Goal: Find specific page/section

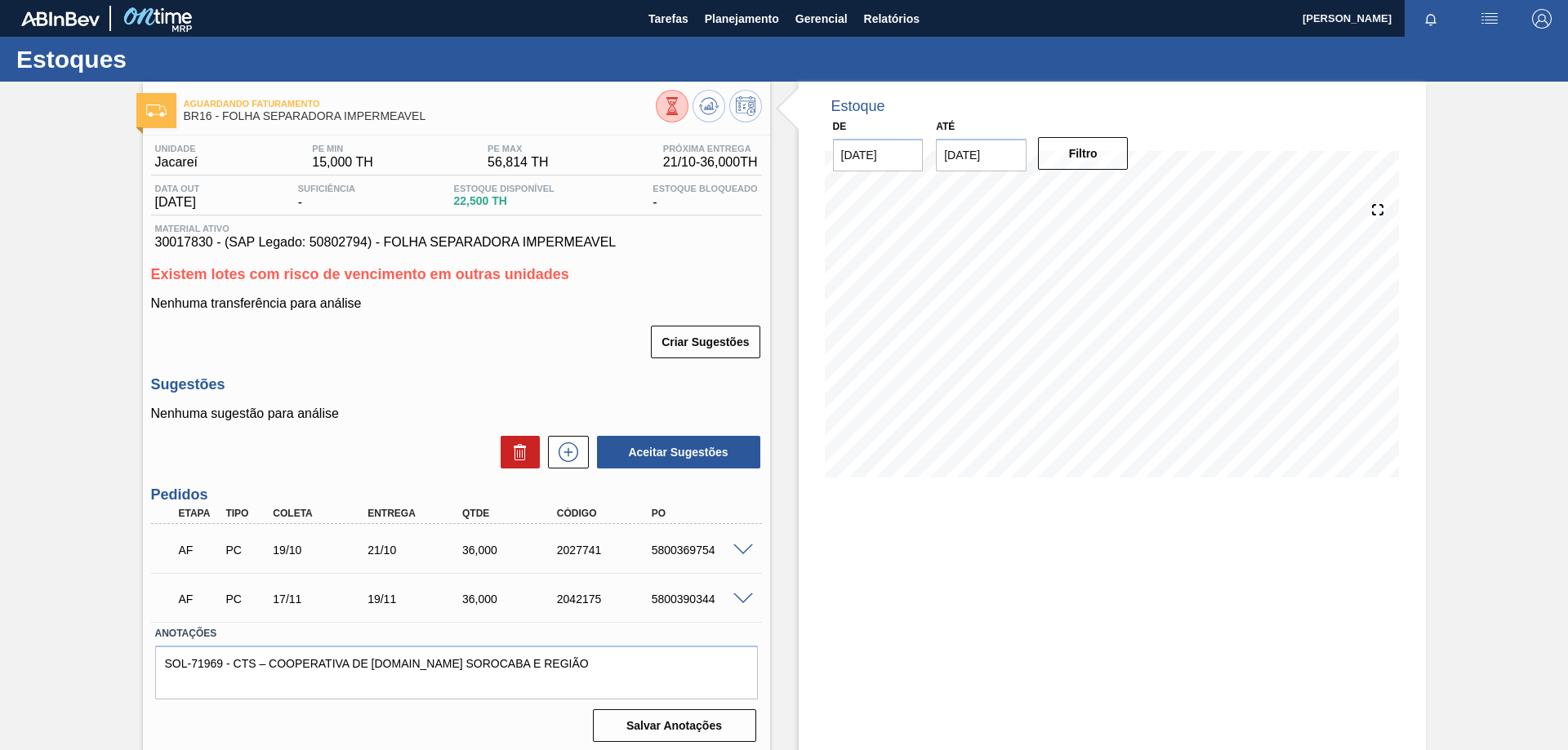
scroll to position [6, 0]
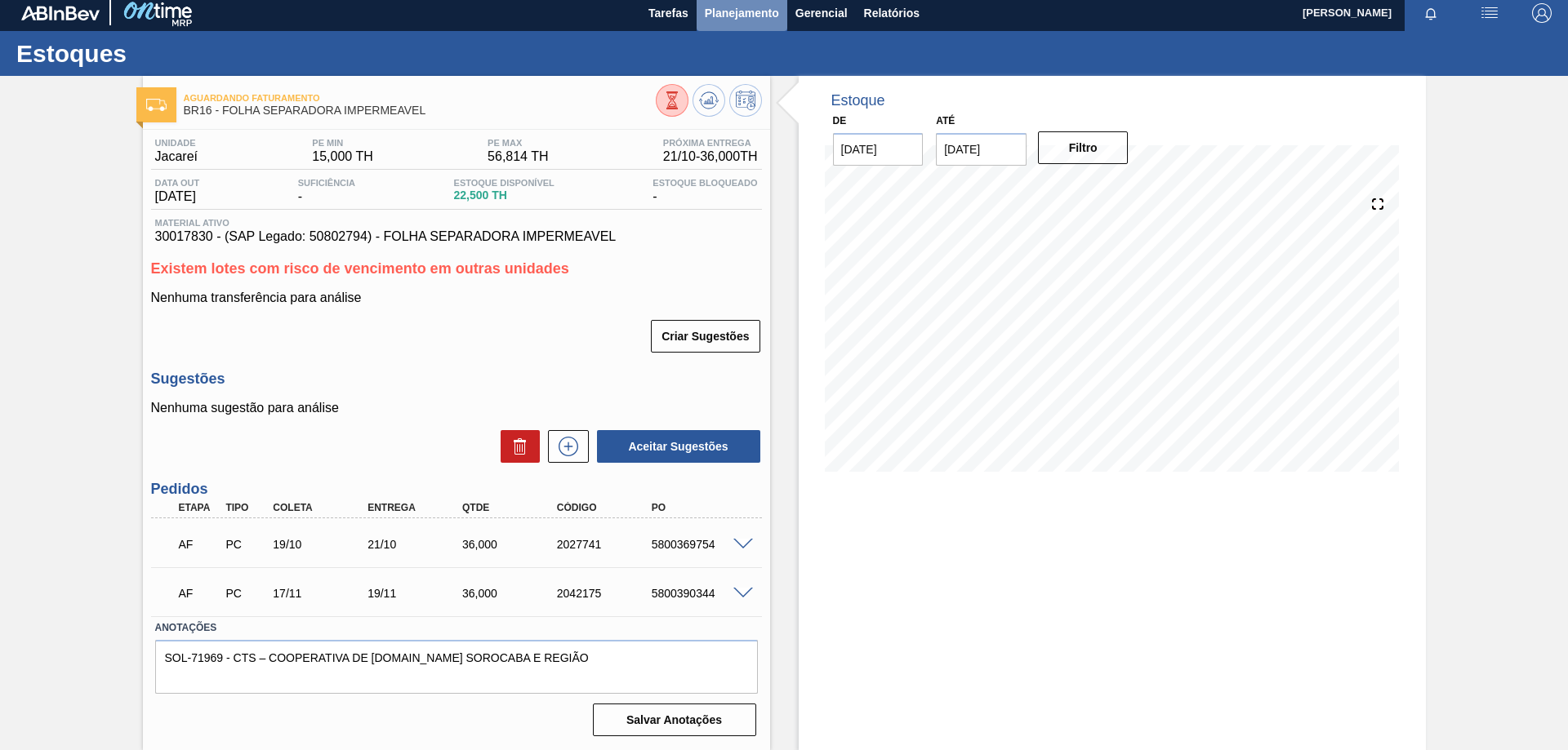
click at [737, 15] on span "Planejamento" at bounding box center [742, 13] width 74 height 19
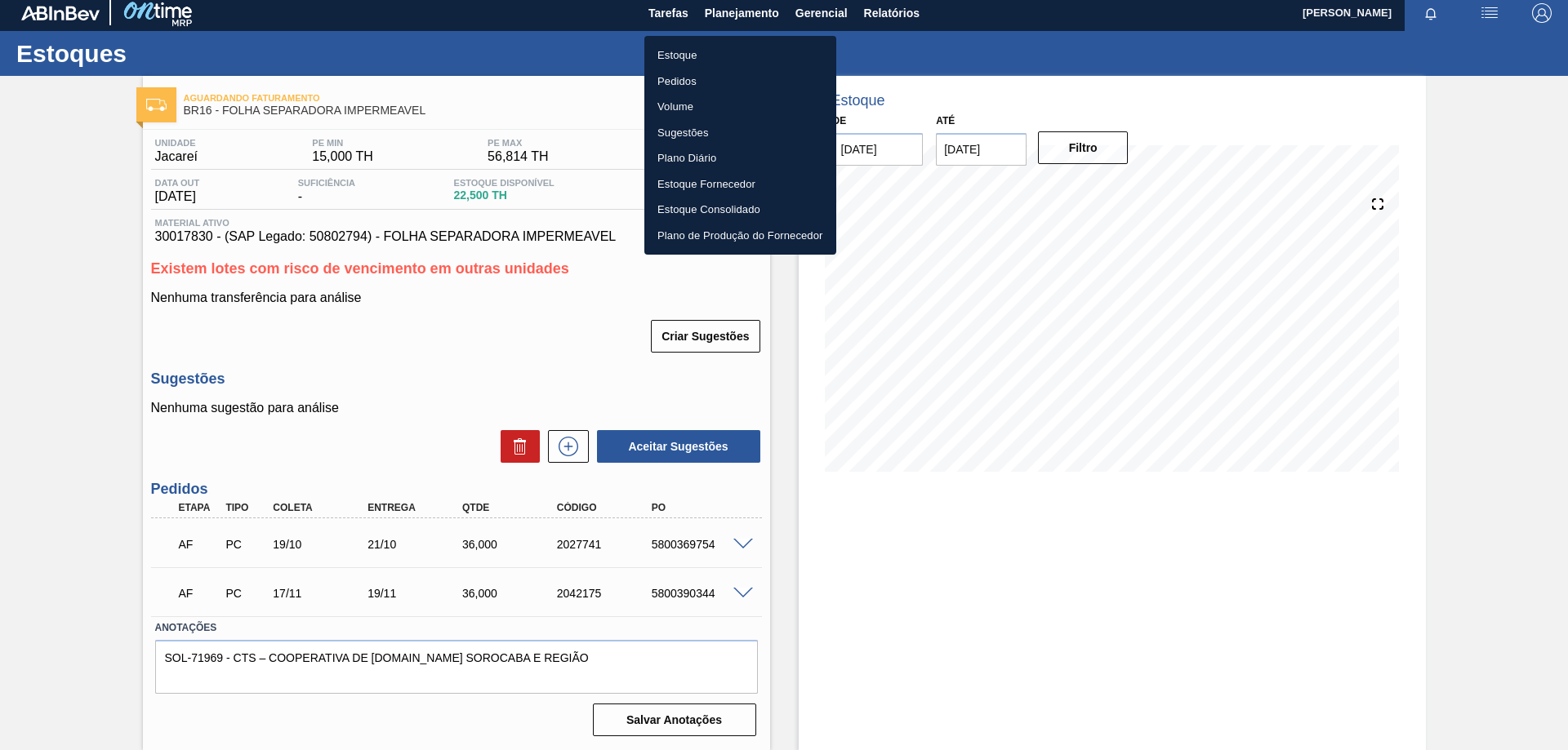
click at [690, 58] on li "Estoque" at bounding box center [740, 56] width 192 height 26
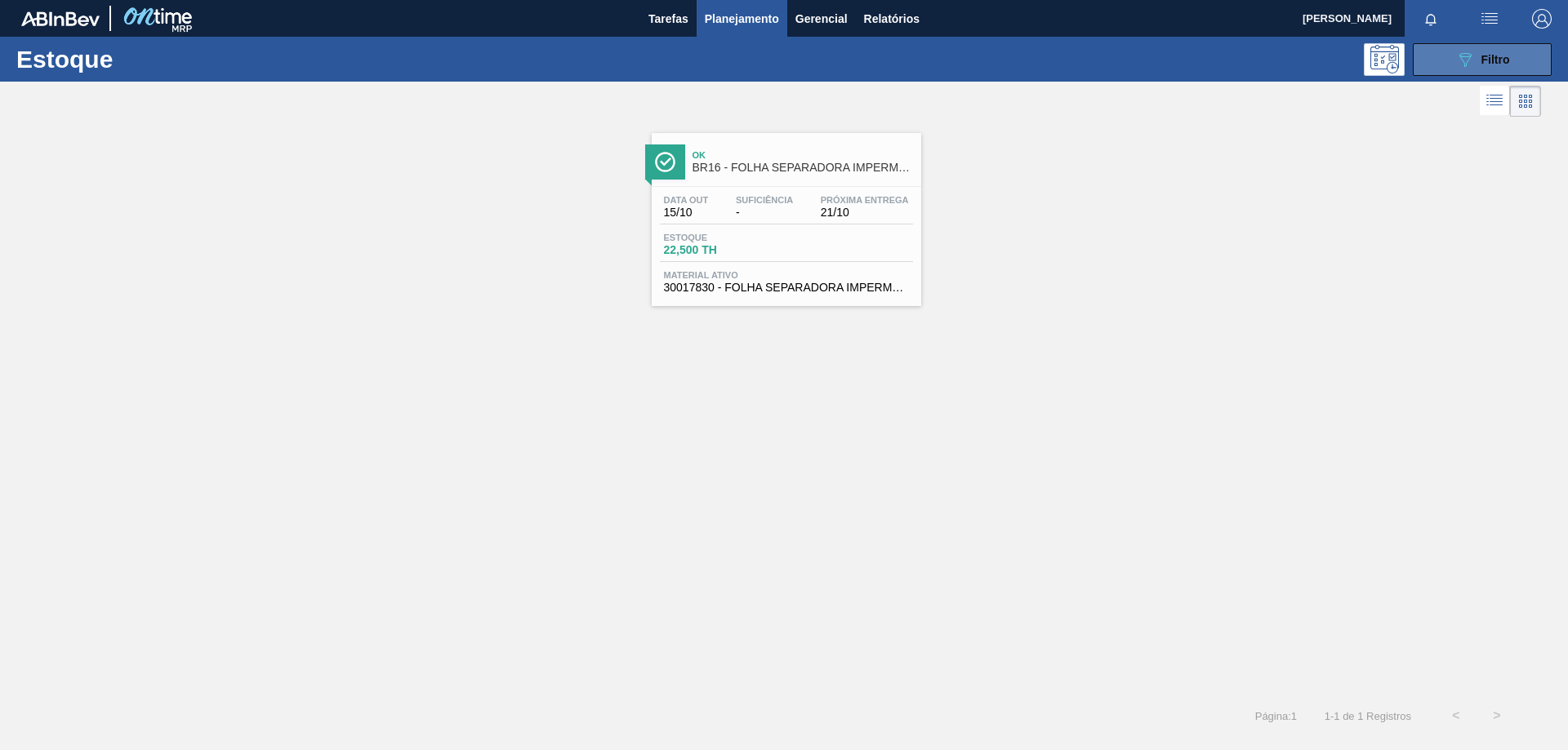
click at [1464, 64] on icon at bounding box center [1466, 60] width 12 height 14
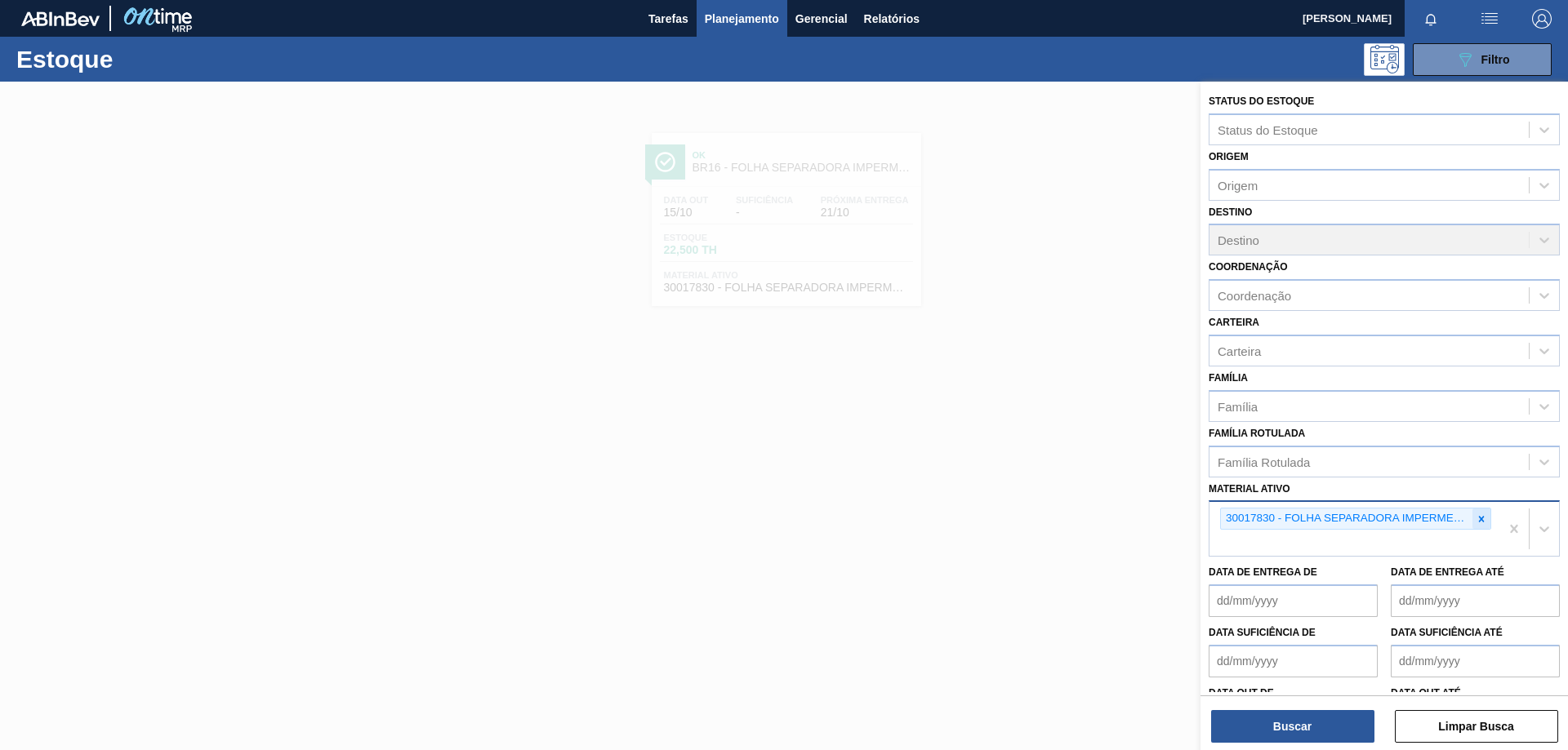
click at [1482, 518] on icon at bounding box center [1482, 519] width 11 height 11
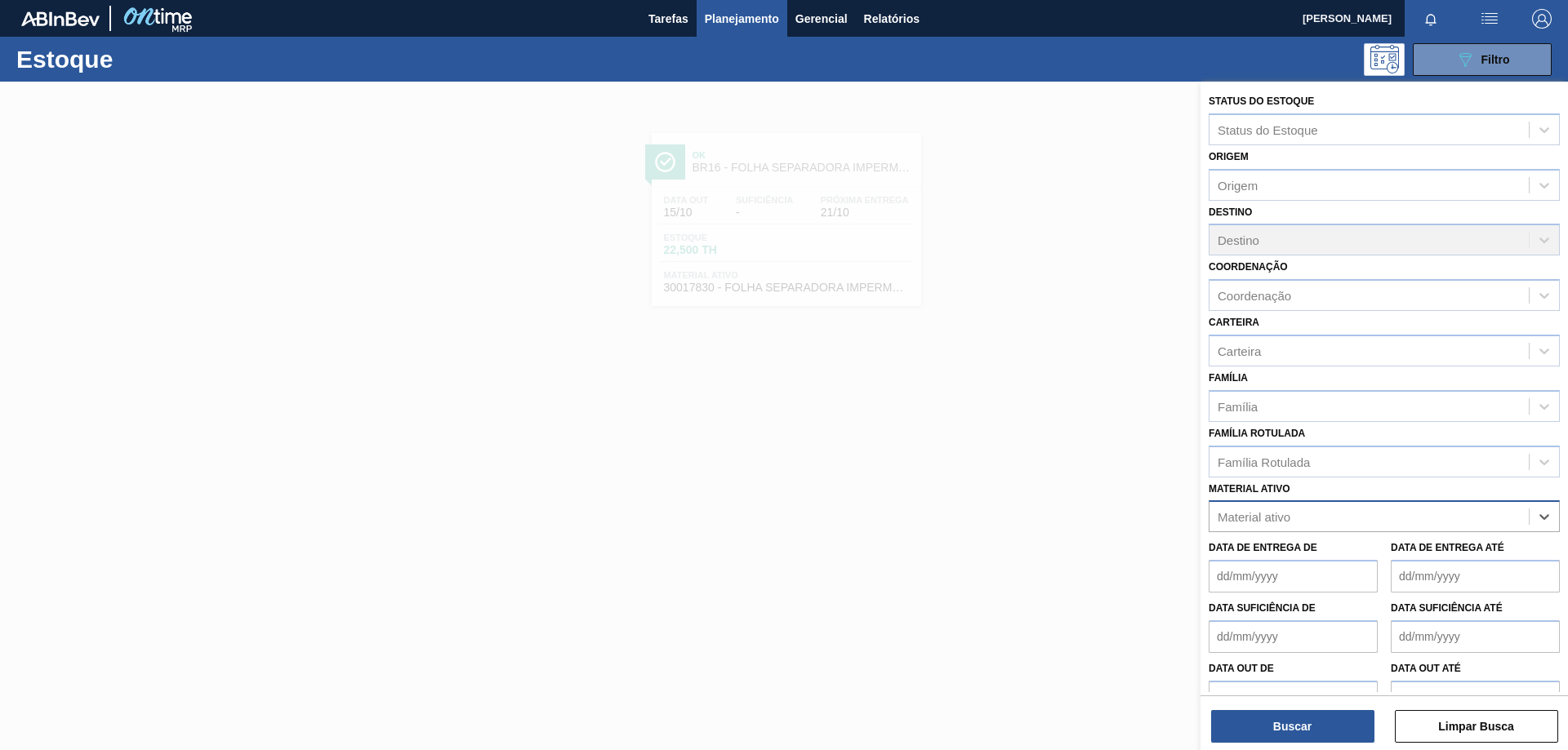
paste ativo "30012739"
type ativo "30012739"
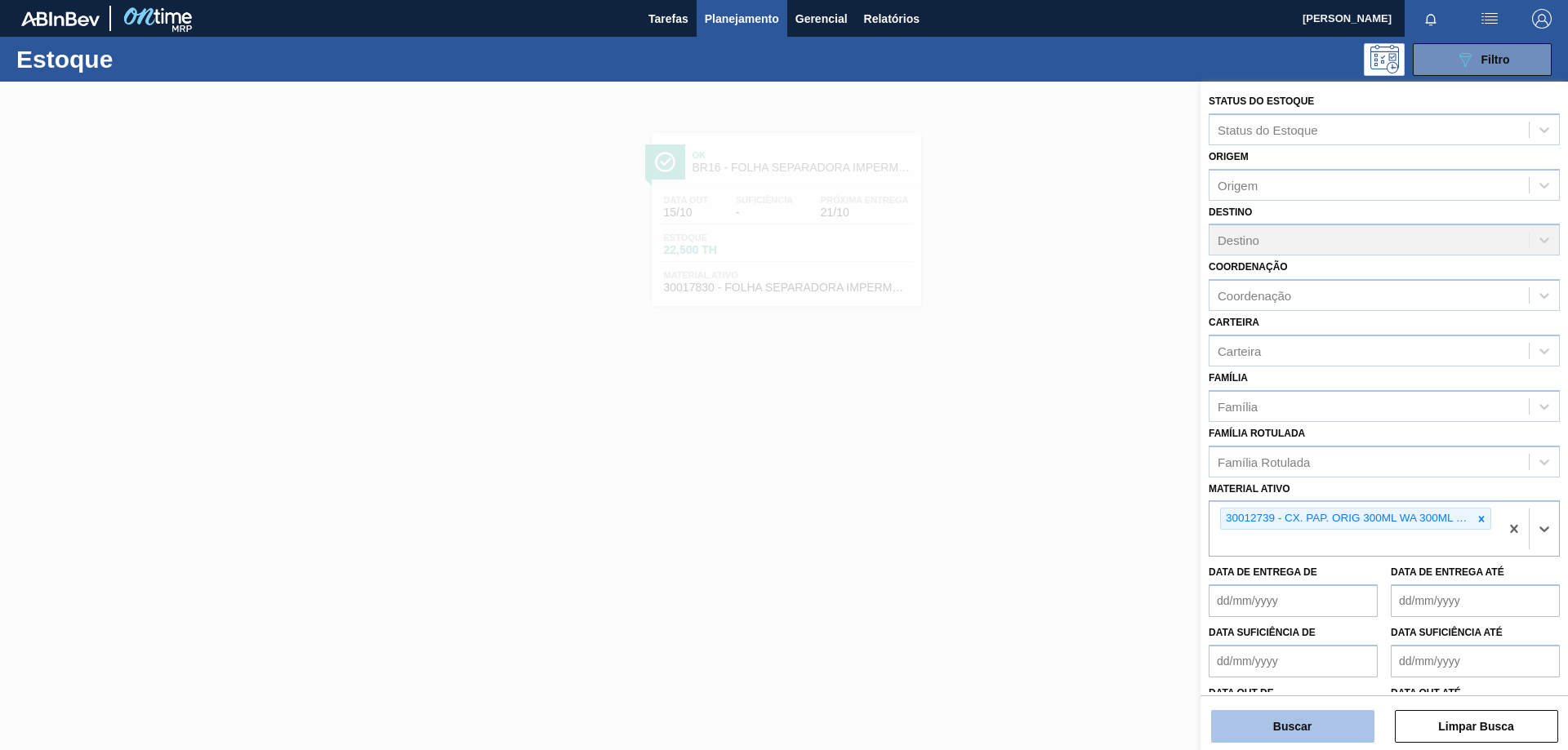
click at [1335, 726] on button "Buscar" at bounding box center [1293, 726] width 163 height 32
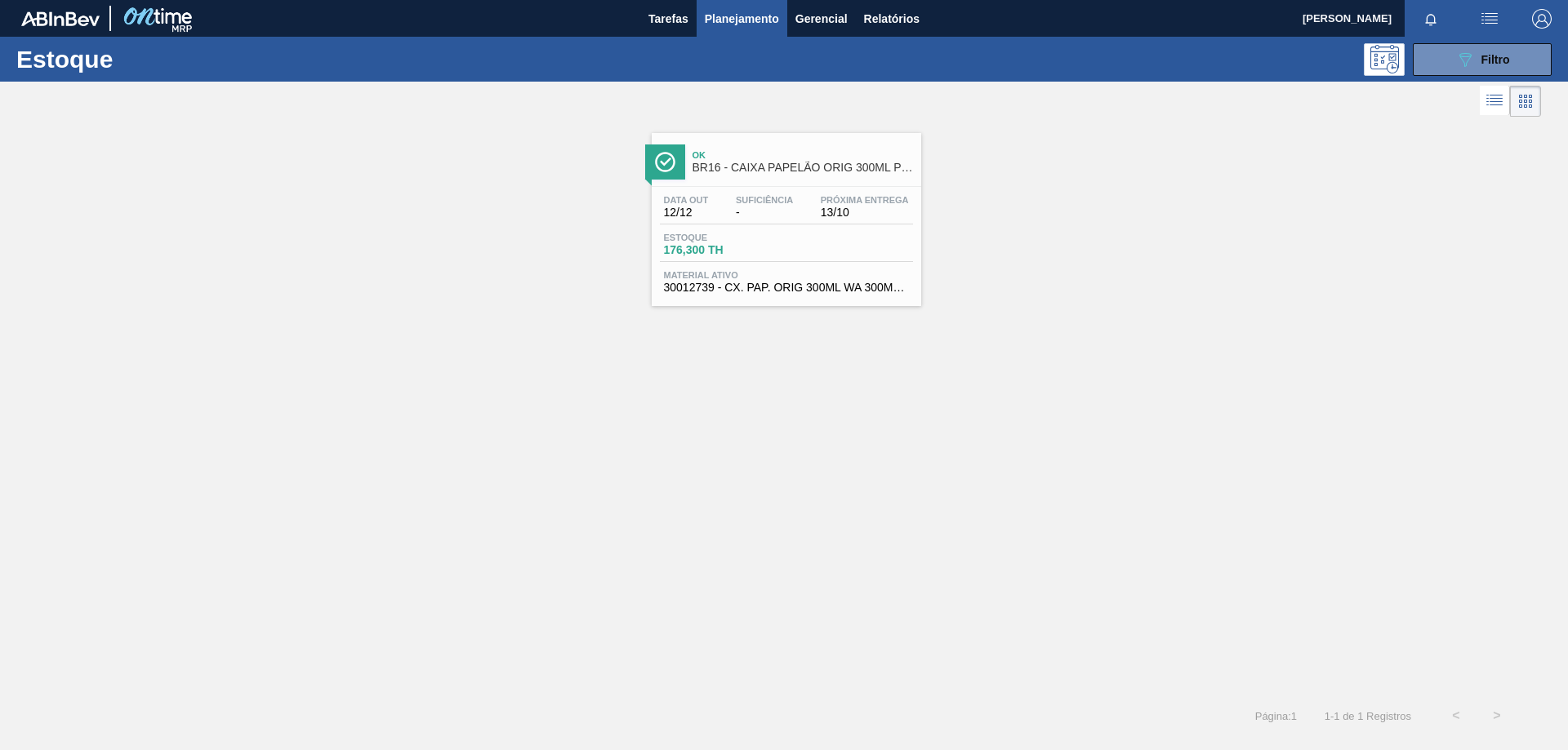
click at [830, 233] on div "Estoque 176,300 TH" at bounding box center [786, 247] width 254 height 30
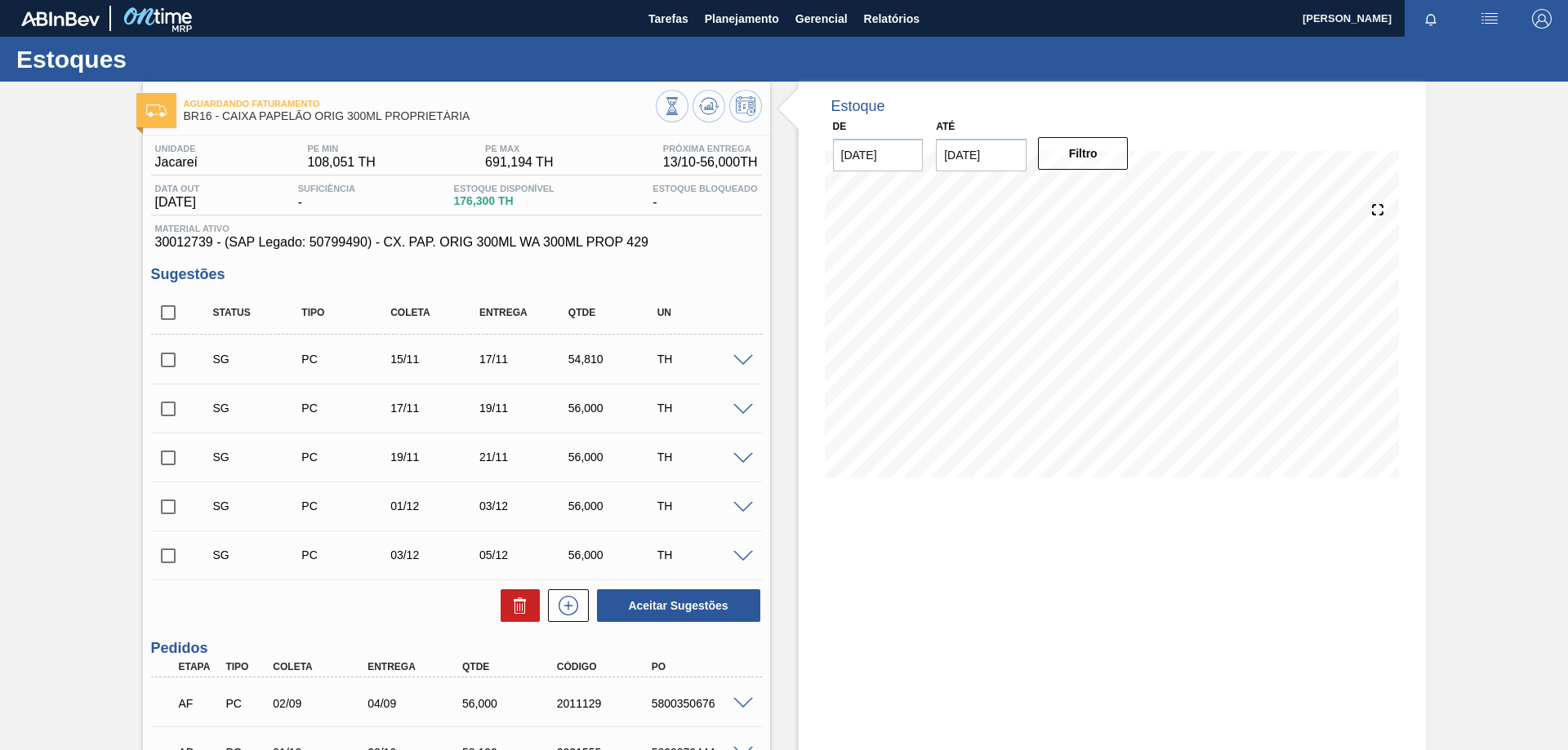
scroll to position [409, 0]
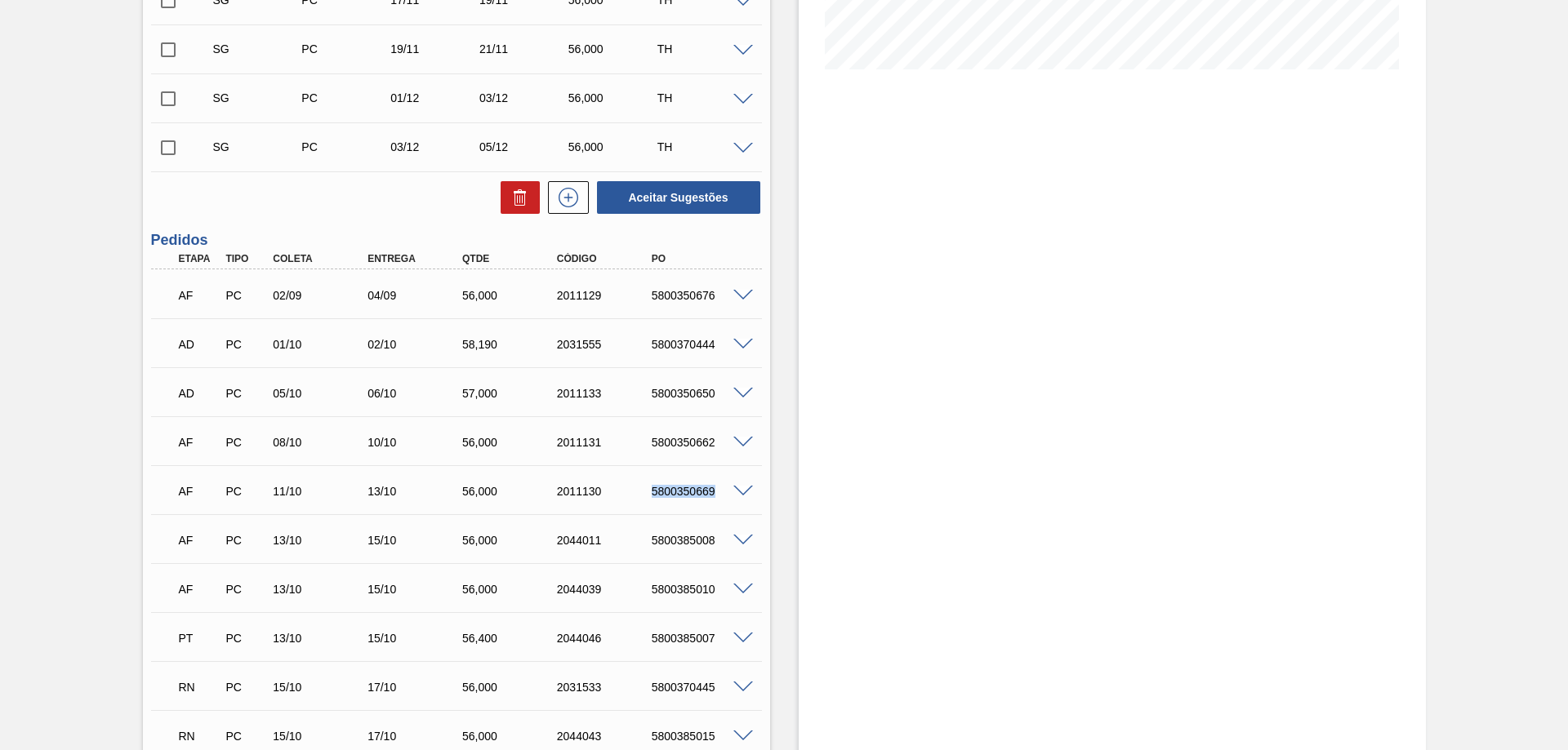
drag, startPoint x: 653, startPoint y: 488, endPoint x: 713, endPoint y: 490, distance: 60.0
click at [713, 490] on div "5800350669" at bounding box center [701, 491] width 106 height 13
copy div "5800350669"
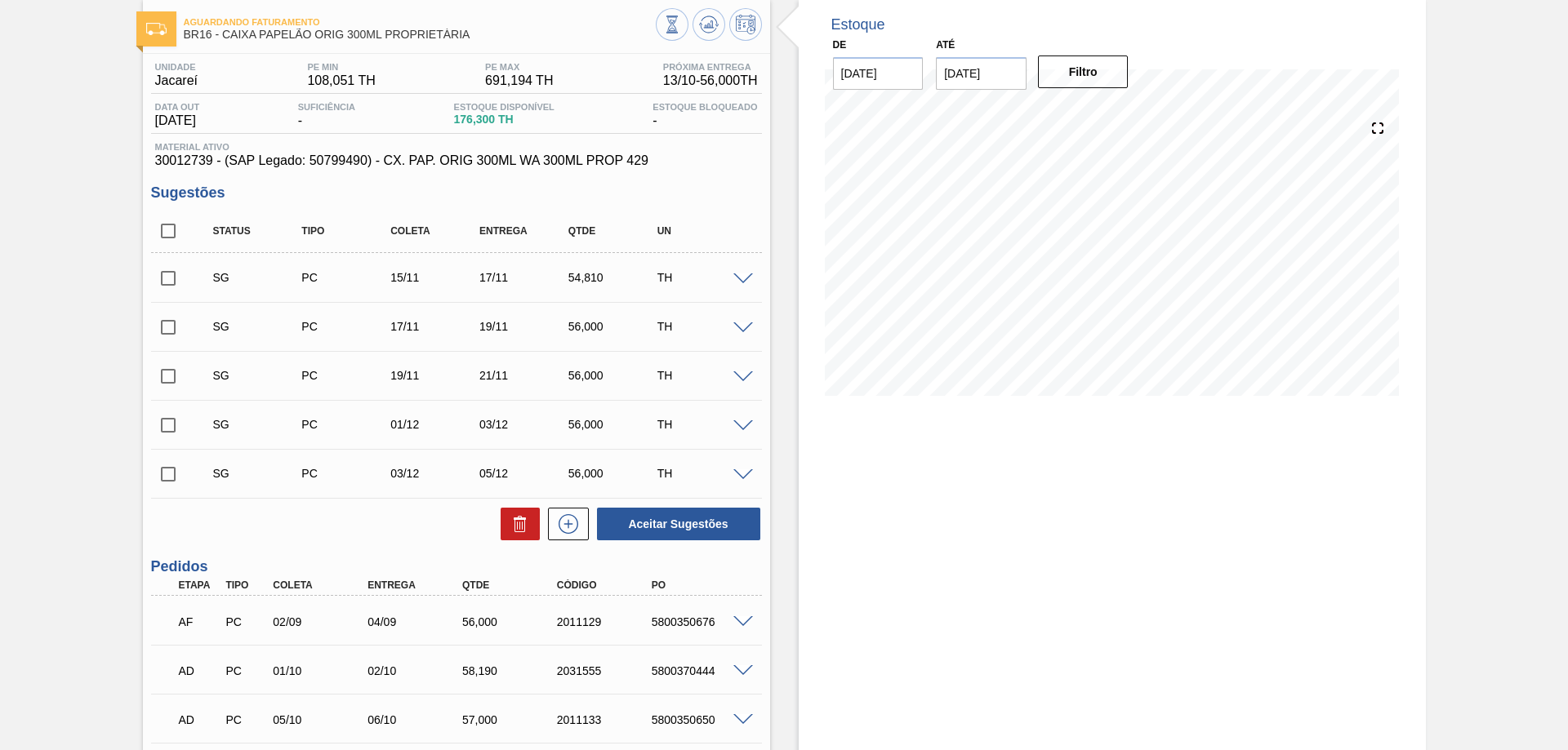
scroll to position [163, 0]
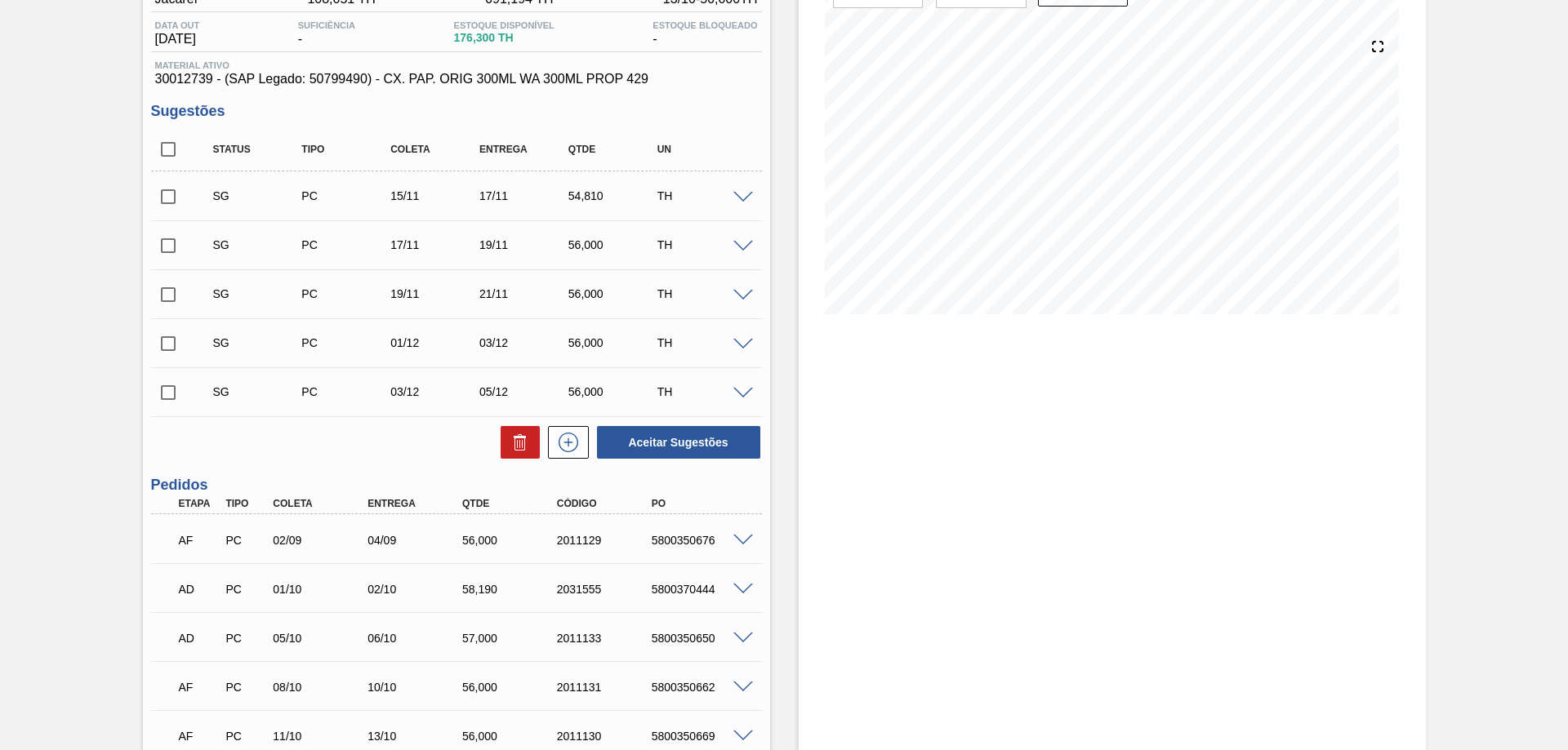
drag, startPoint x: 1157, startPoint y: 493, endPoint x: 1121, endPoint y: 400, distance: 99.7
